Goal: Information Seeking & Learning: Learn about a topic

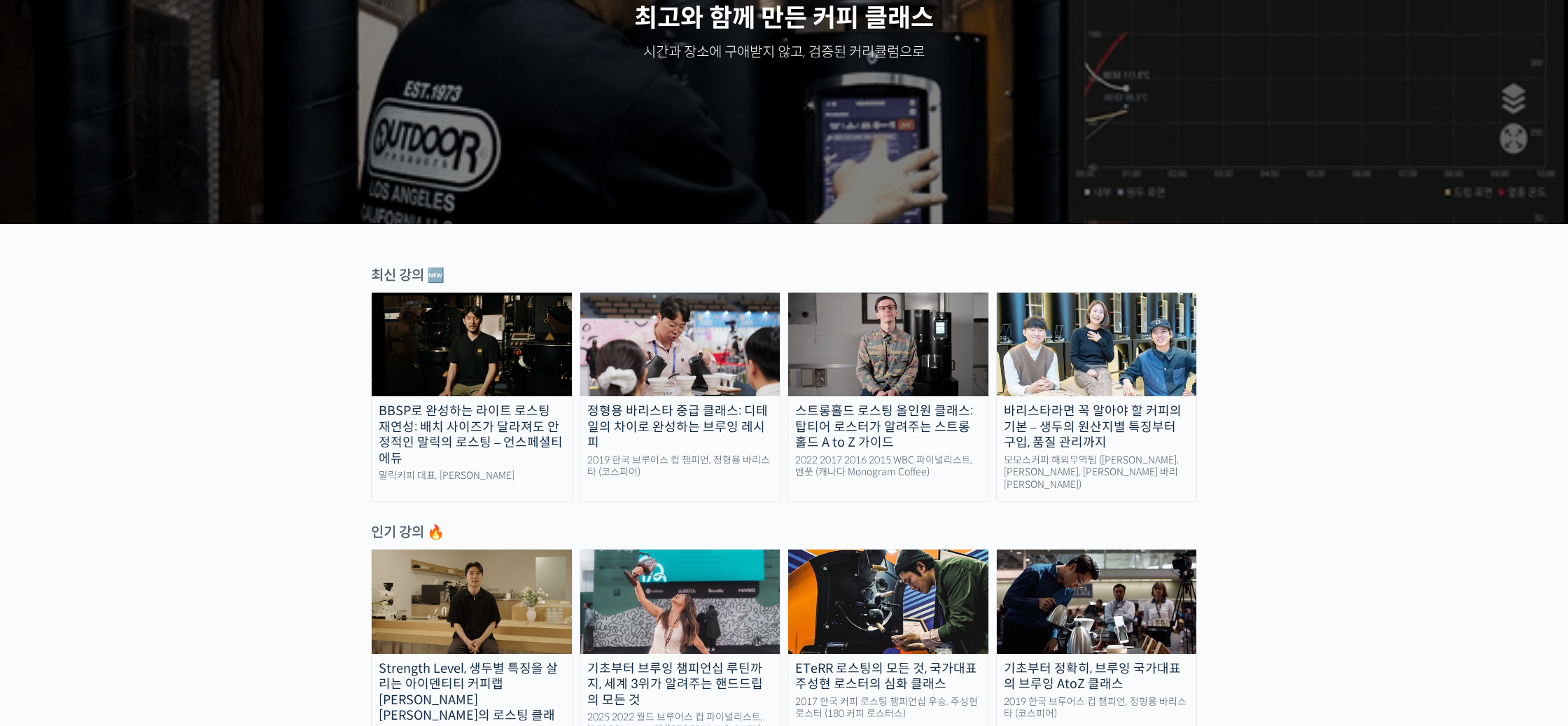
scroll to position [298, 0]
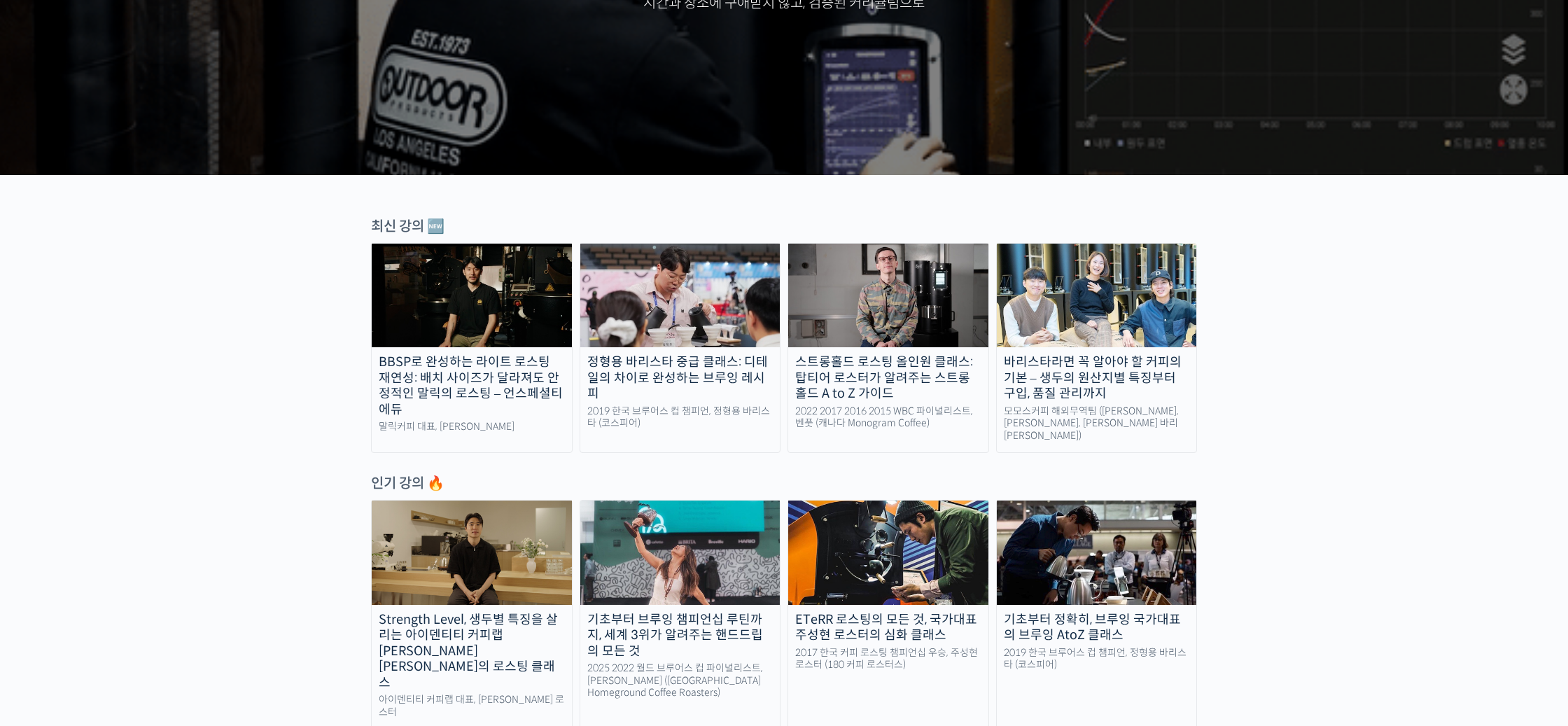
click at [679, 298] on img at bounding box center [681, 295] width 200 height 103
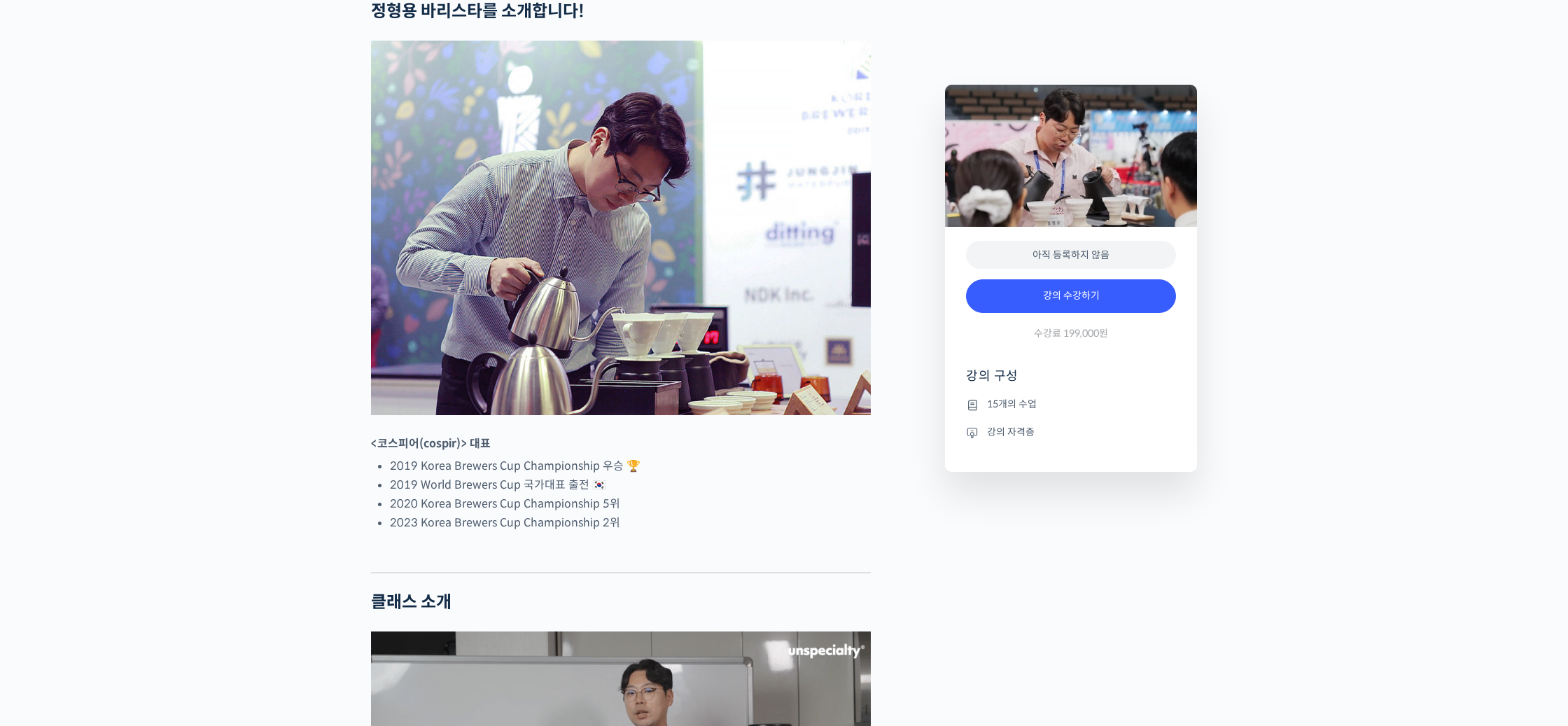
scroll to position [576, 0]
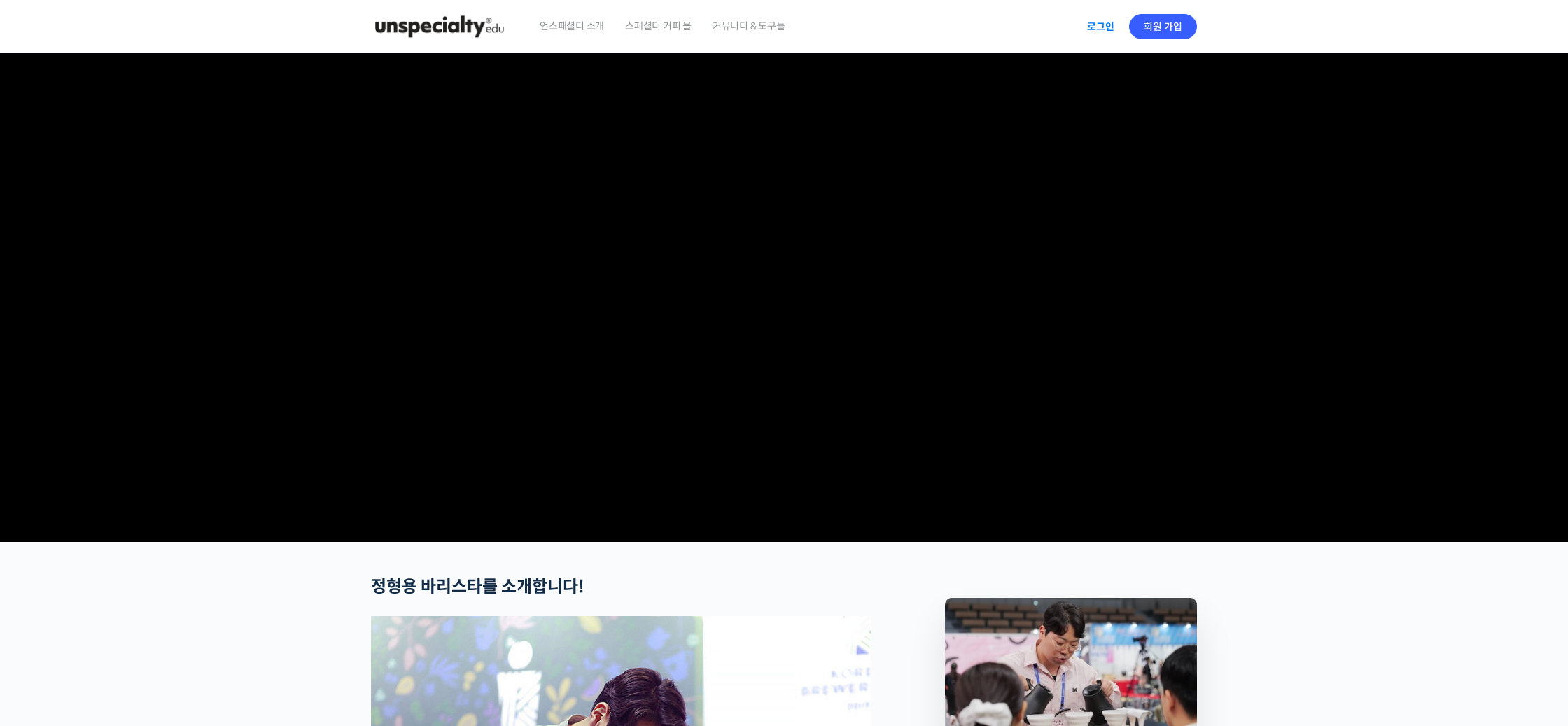
click at [1108, 27] on link "로그인" at bounding box center [1100, 27] width 44 height 32
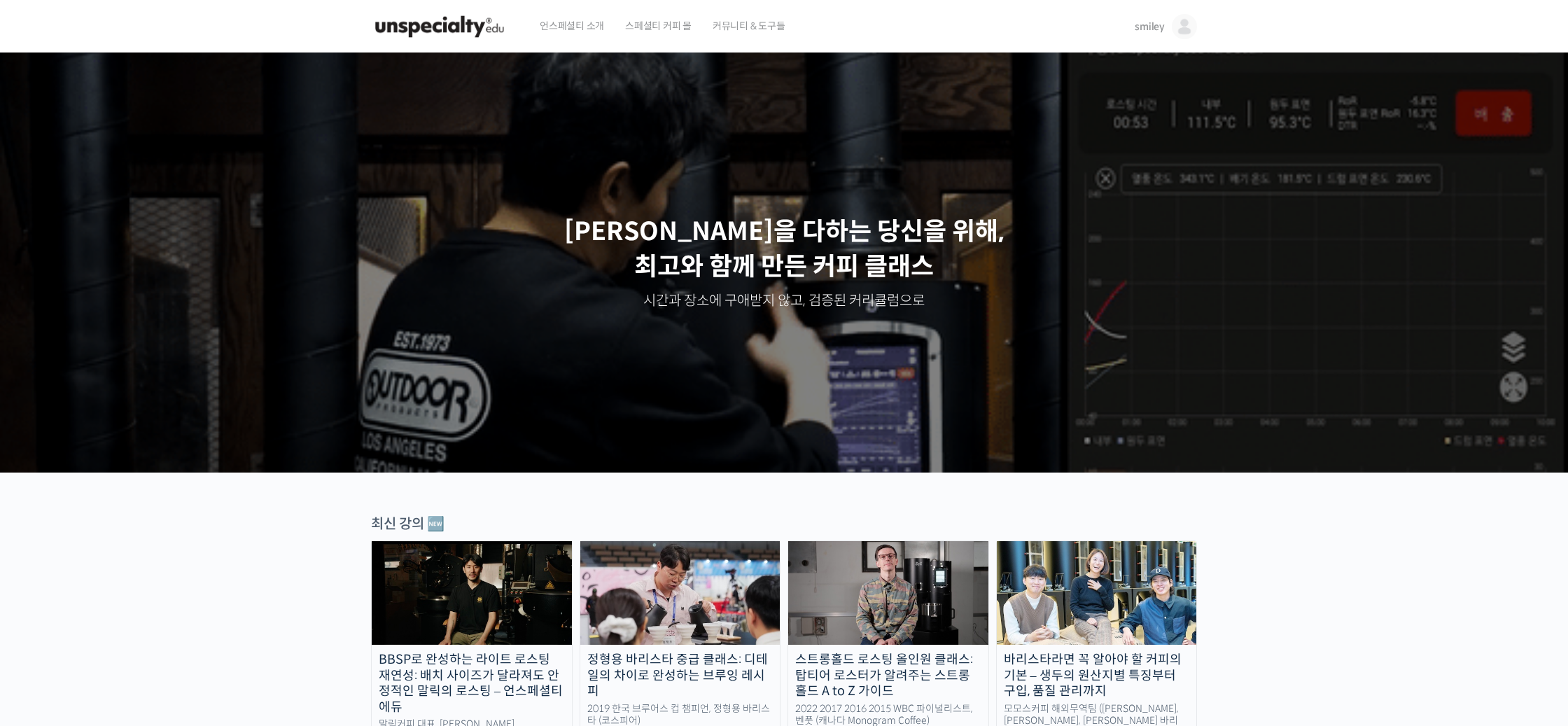
click at [1181, 30] on img at bounding box center [1185, 27] width 26 height 26
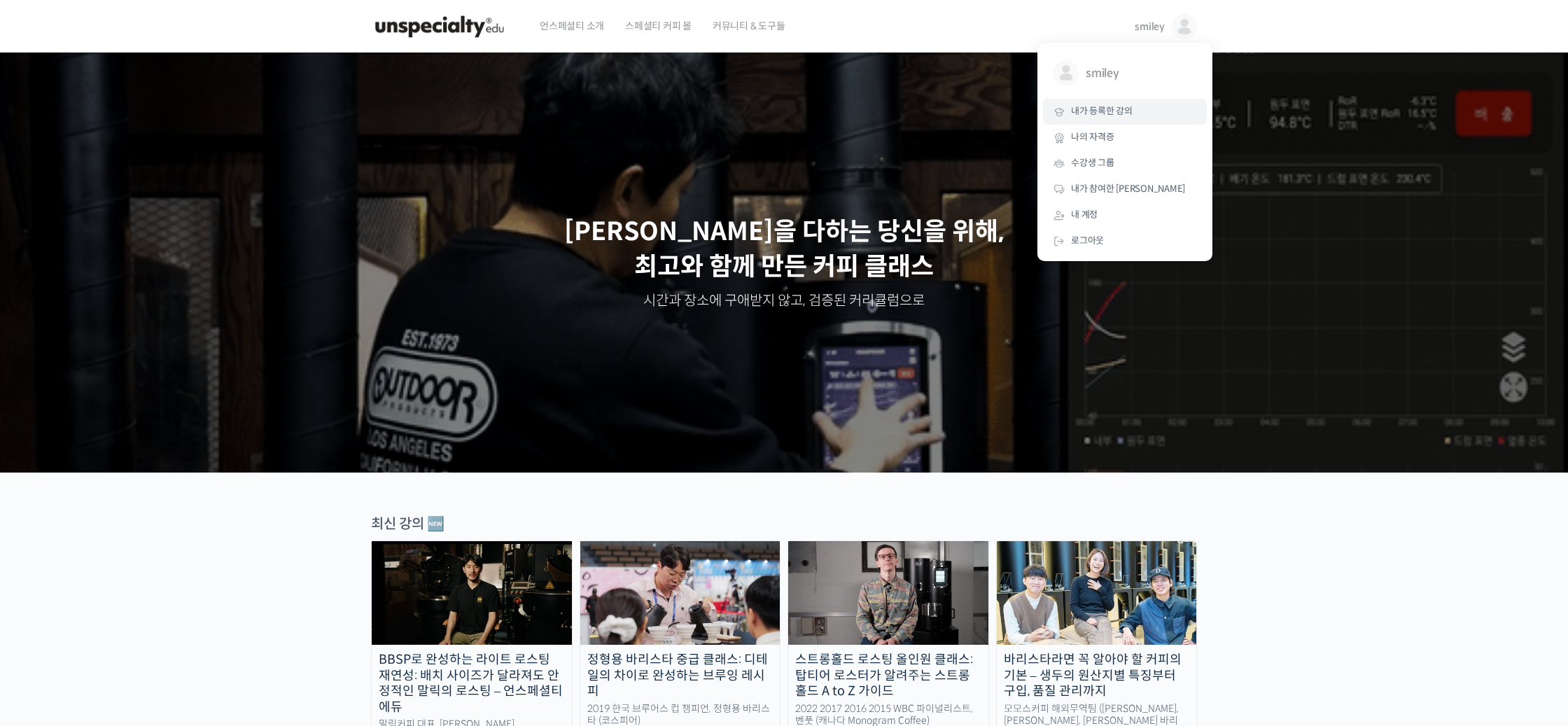
click at [1096, 108] on span "내가 등록한 강의" at bounding box center [1101, 111] width 62 height 12
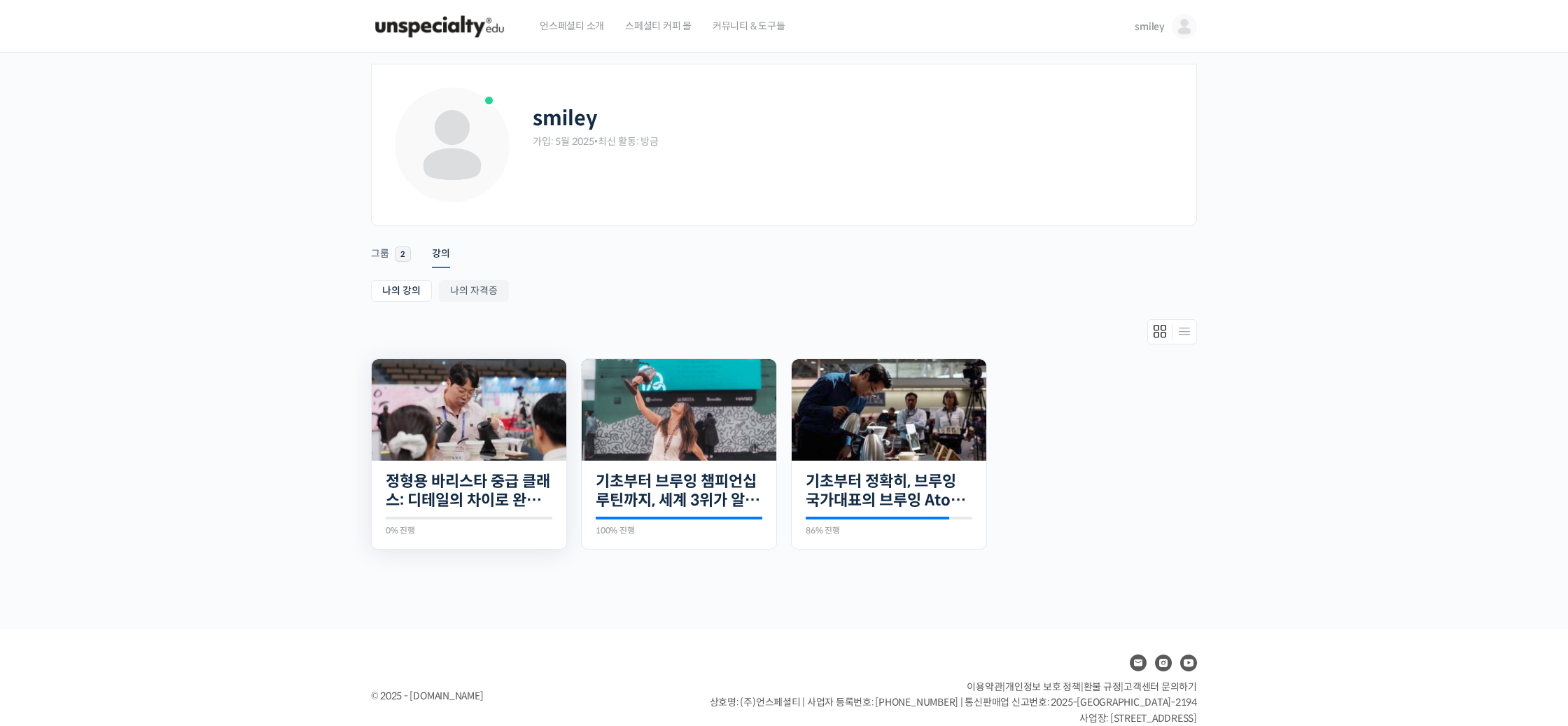
click at [443, 429] on img at bounding box center [469, 409] width 195 height 101
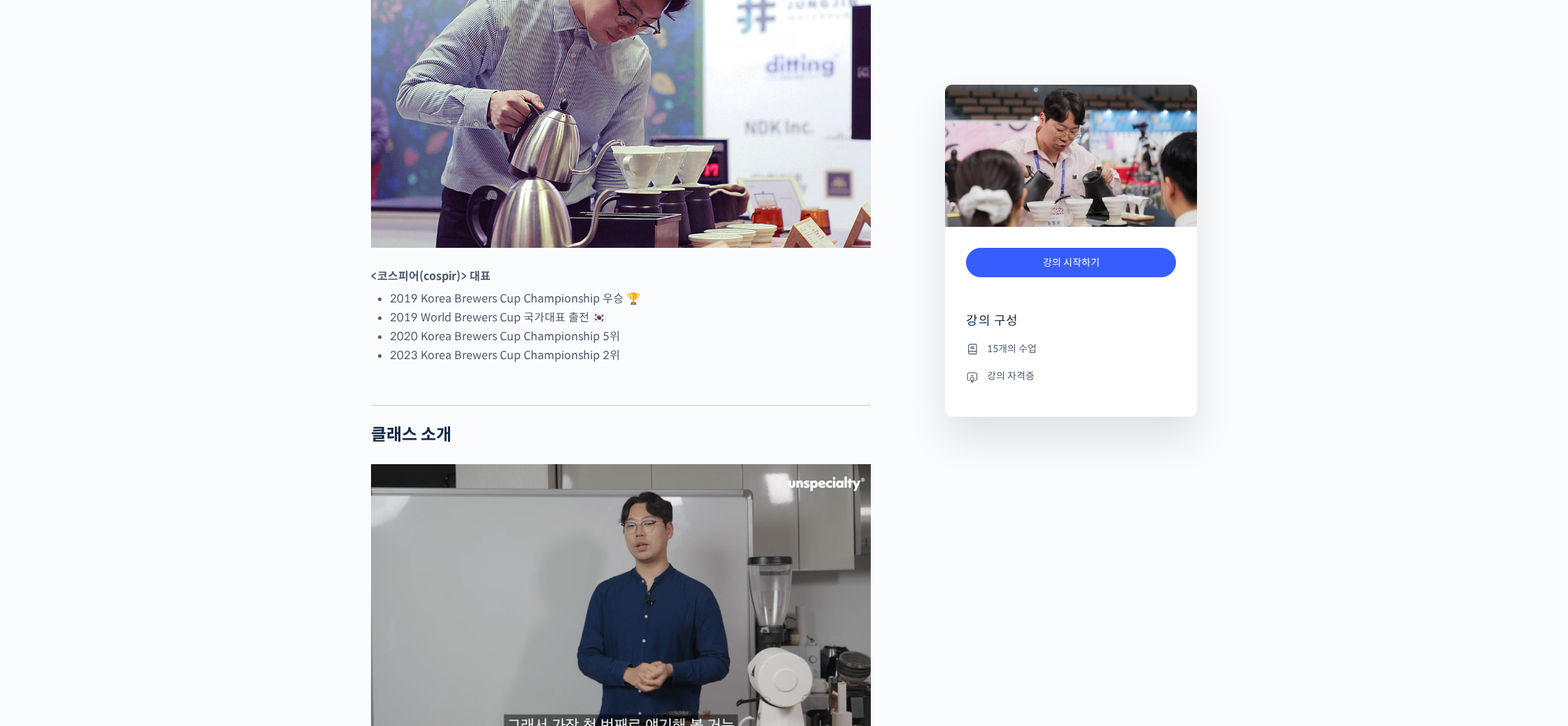
scroll to position [878, 0]
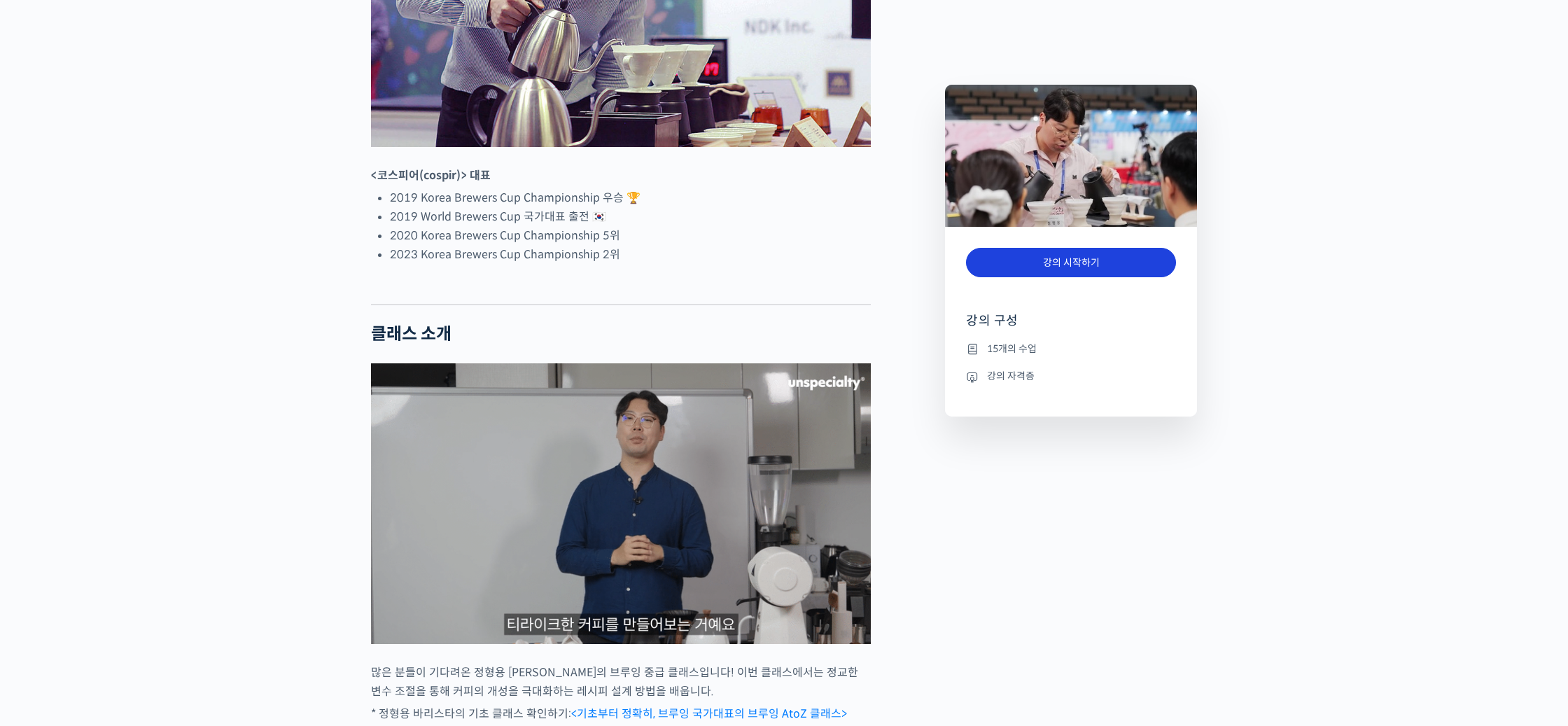
click at [1038, 262] on link "강의 시작하기" at bounding box center [1071, 262] width 210 height 30
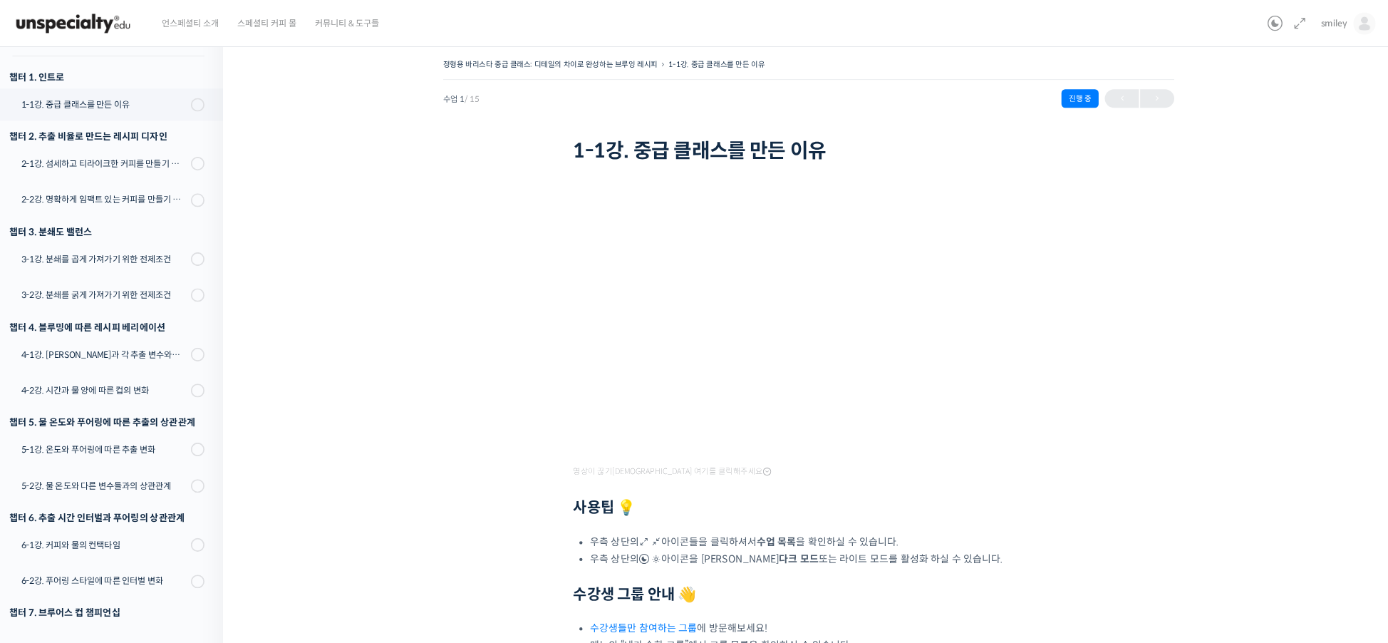
scroll to position [181, 0]
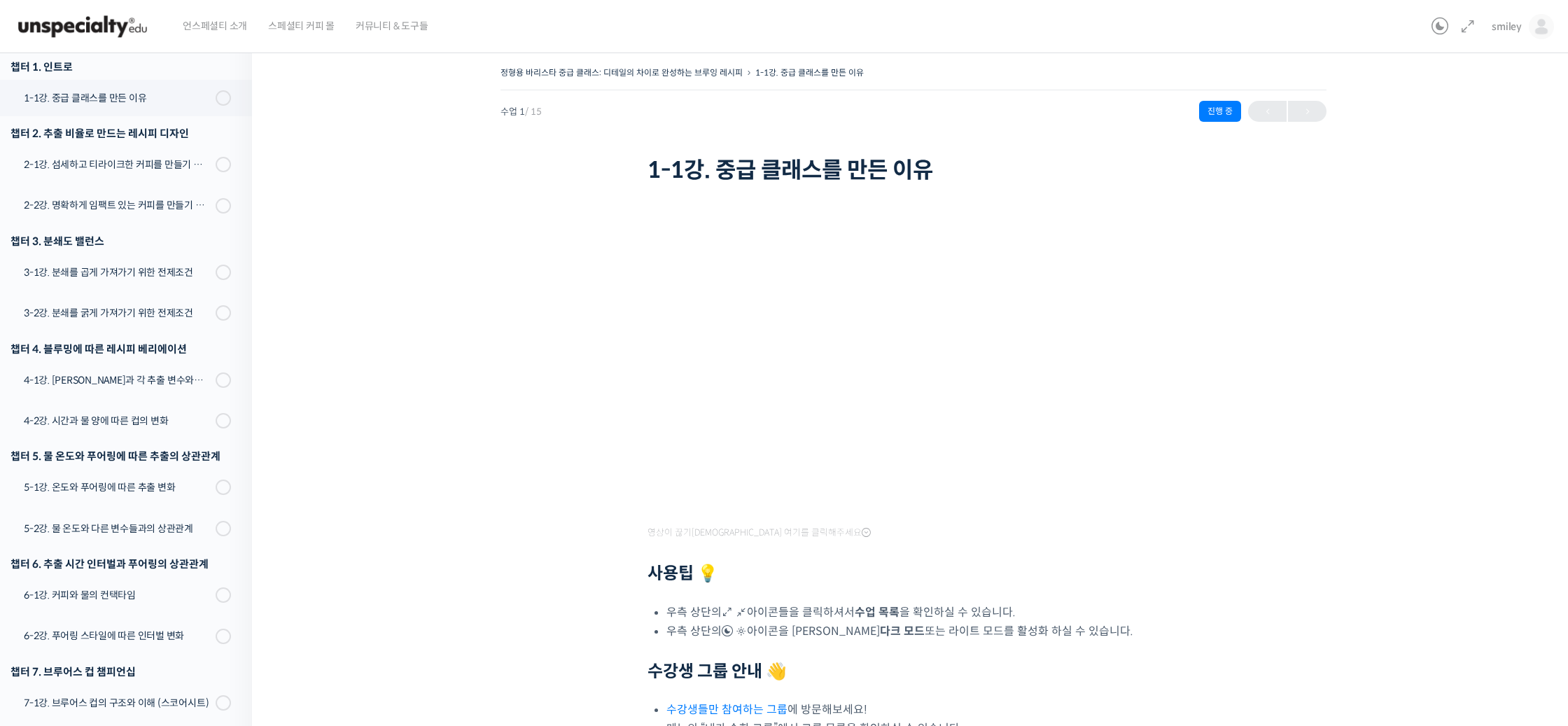
click at [546, 576] on div "정형용 바리스타 중급 클래스: 디테일의 차이로 완성하는 브루잉 레시피 1-1강. 중급 클래스를 만든 이유 진행 중 수업 1 / 15 진행 중 …" at bounding box center [914, 458] width 1183 height 790
click at [543, 576] on div "정형용 바리스타 중급 클래스: 디테일의 차이로 완성하는 브루잉 레시피 1-1강. 중급 클래스를 만든 이유 진행 중 수업 1 / 15 진행 중 …" at bounding box center [914, 458] width 1183 height 790
click at [1342, 411] on div "정형용 바리스타 중급 클래스: 디테일의 차이로 완성하는 브루잉 레시피 1-1강. 중급 클래스를 만든 이유 진행 중 수업 1 / 15 진행 중 …" at bounding box center [914, 458] width 1183 height 790
click at [1261, 420] on div "정형용 바리스타 중급 클래스: 디테일의 차이로 완성하는 브루잉 레시피 1-1강. 중급 클래스를 만든 이유 진행 중 수업 1 / 15 진행 중 …" at bounding box center [914, 458] width 1183 height 790
click at [1106, 574] on h2 "사용팁 💡" at bounding box center [913, 573] width 532 height 21
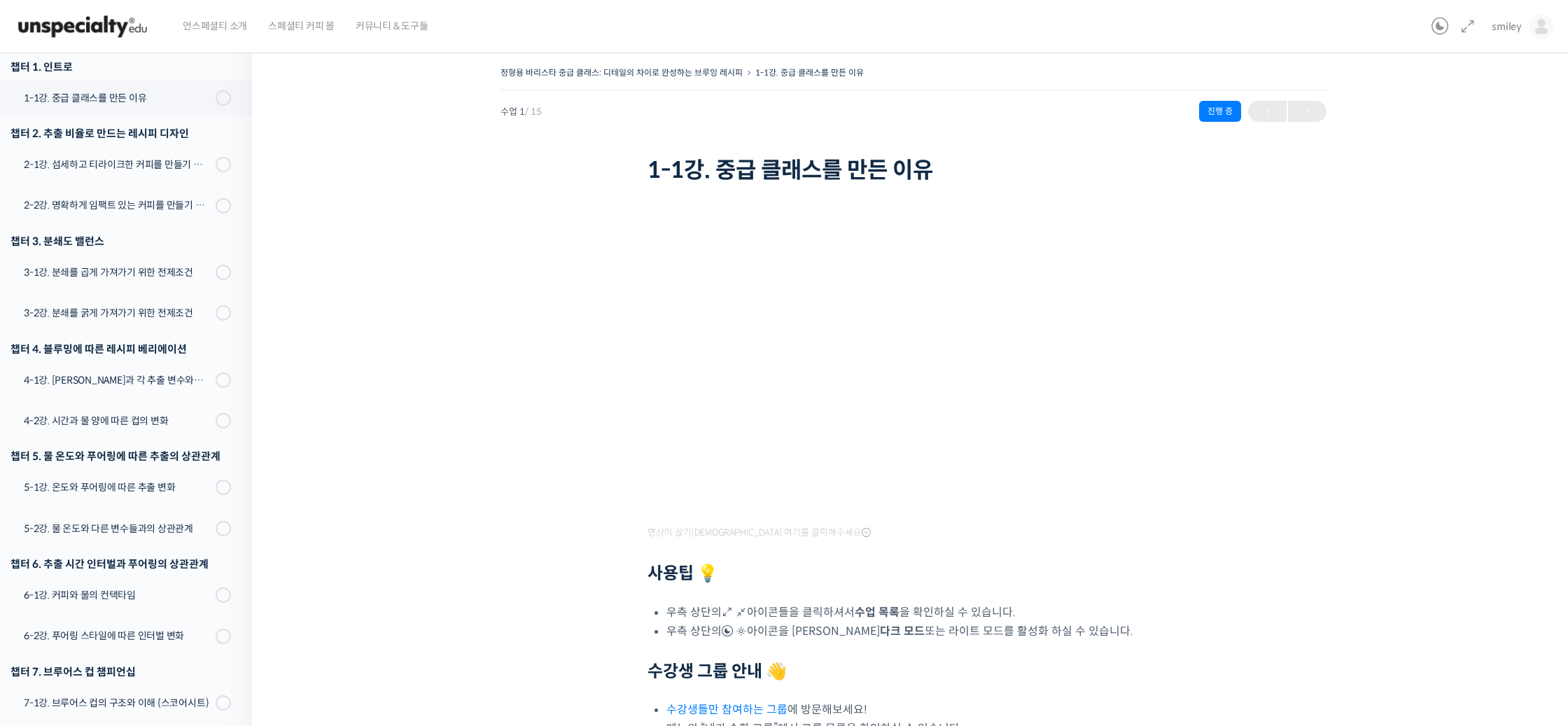
click at [1471, 261] on div "정형용 바리스타 중급 클래스: 디테일의 차이로 완성하는 브루잉 레시피 1-1강. 중급 클래스를 만든 이유 진행 중 수업 1 / 15 진행 중 …" at bounding box center [914, 458] width 1183 height 790
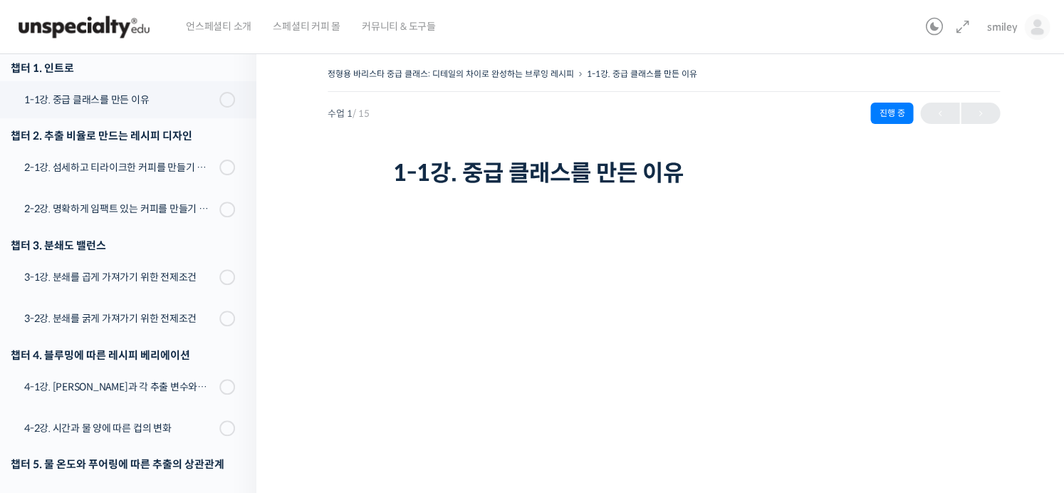
click at [958, 37] on div "smiley smiley @joflora211748480671 내가 등록한 강의 나의 자격증 수강생 그룹 내가 참여한 게시글 내 계정 로그아웃" at bounding box center [985, 27] width 130 height 54
click at [960, 28] on icon at bounding box center [962, 27] width 17 height 17
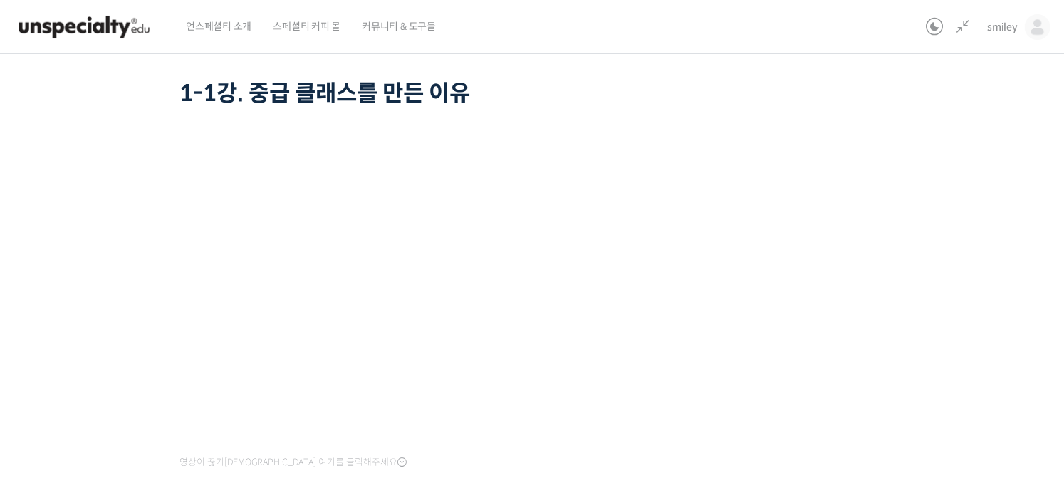
scroll to position [80, 0]
click at [833, 336] on div "정형용 바리스타 중급 클래스: 디테일의 차이로 완성하는 브루잉 레시피 1-1강. 중급 클래스를 만든 이유 진행 중 수업 1 / 15 진행 중 …" at bounding box center [450, 386] width 1100 height 804
click at [832, 333] on div "정형용 바리스타 중급 클래스: 디테일의 차이로 완성하는 브루잉 레시피 1-1강. 중급 클래스를 만든 이유 진행 중 수업 1 / 15 진행 중 …" at bounding box center [450, 386] width 1100 height 804
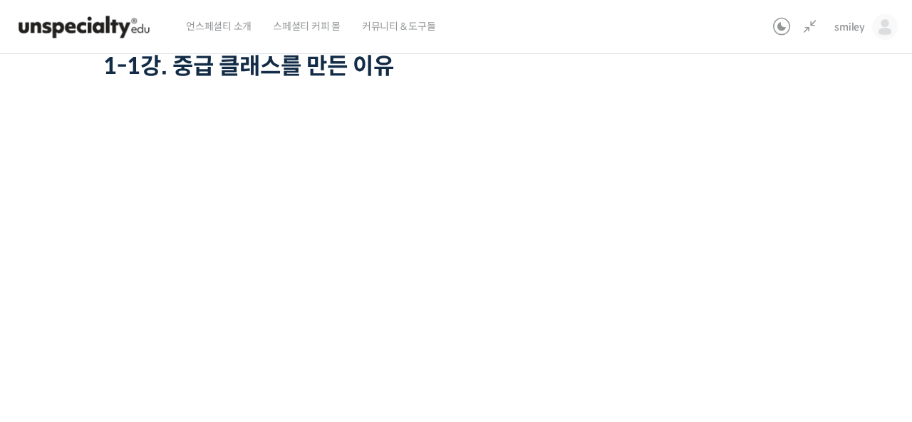
scroll to position [117, 0]
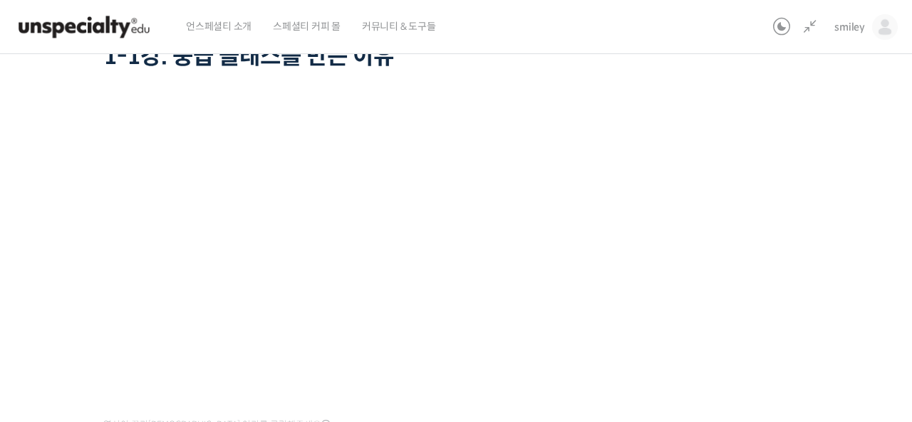
click at [714, 281] on div "정형용 바리스타 중급 클래스: 디테일의 차이로 완성하는 브루잉 레시피 1-1강. 중급 클래스를 만든 이유 진행 중 수업 1 / 15 진행 중 …" at bounding box center [373, 349] width 947 height 804
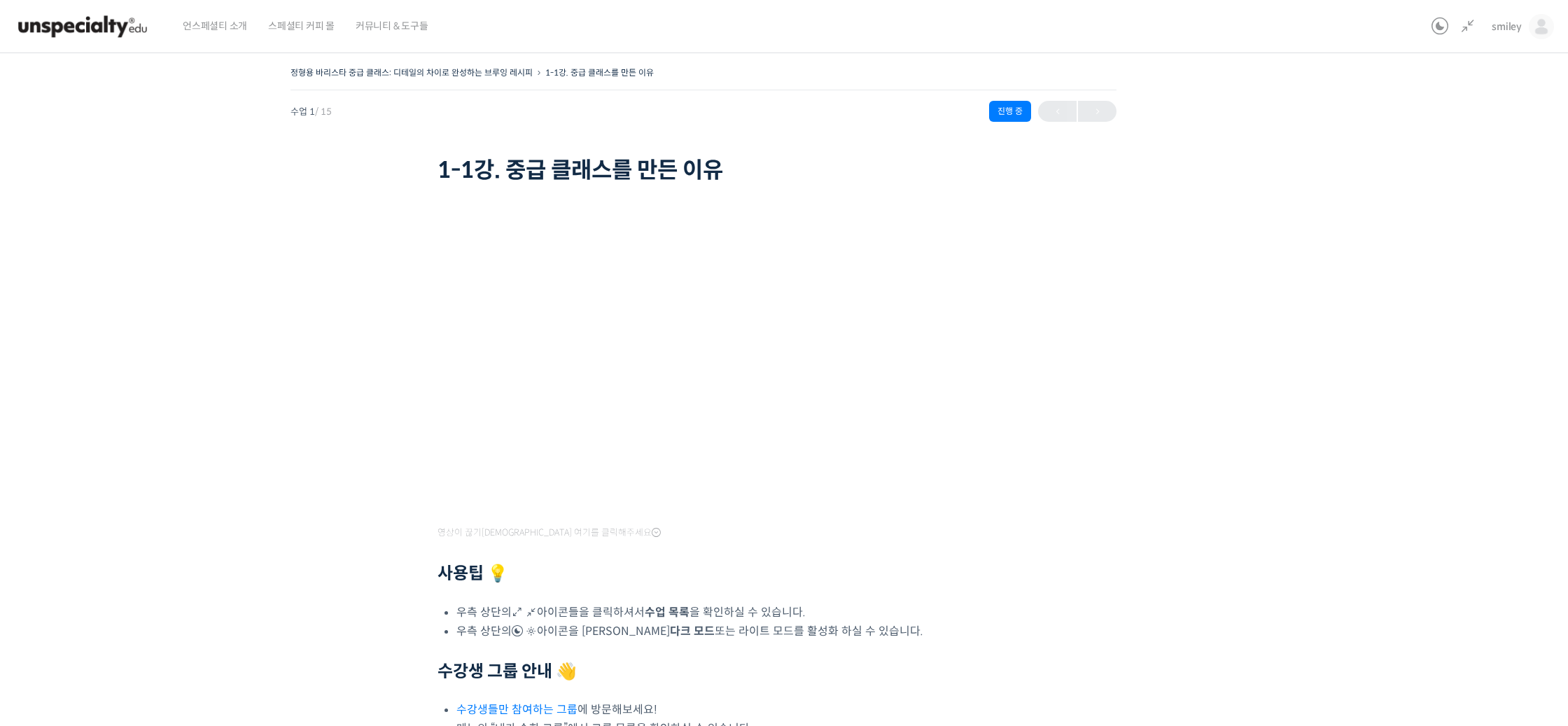
click at [1345, 207] on div "정형용 바리스타 중급 클래스: 디테일의 차이로 완성하는 브루잉 레시피 1-1강. 중급 클래스를 만든 이유 진행 중 수업 1 / 15 진행 중 …" at bounding box center [702, 458] width 1602 height 790
